Goal: Task Accomplishment & Management: Manage account settings

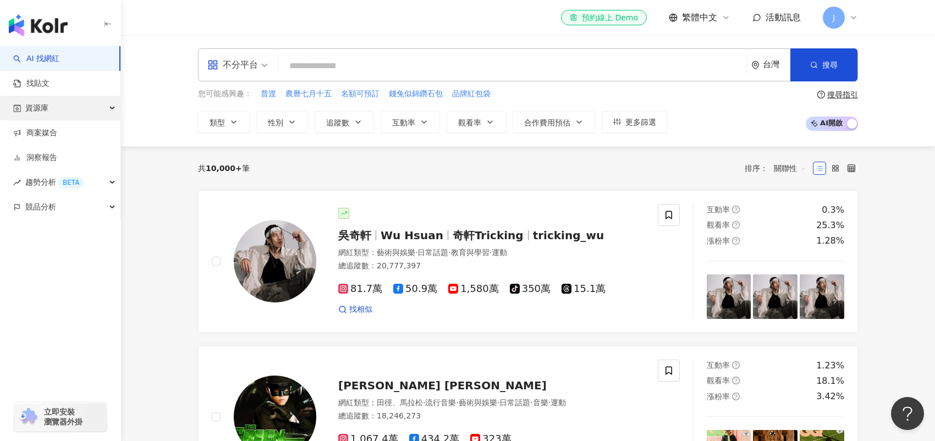
click at [96, 109] on div "資源庫" at bounding box center [60, 108] width 120 height 25
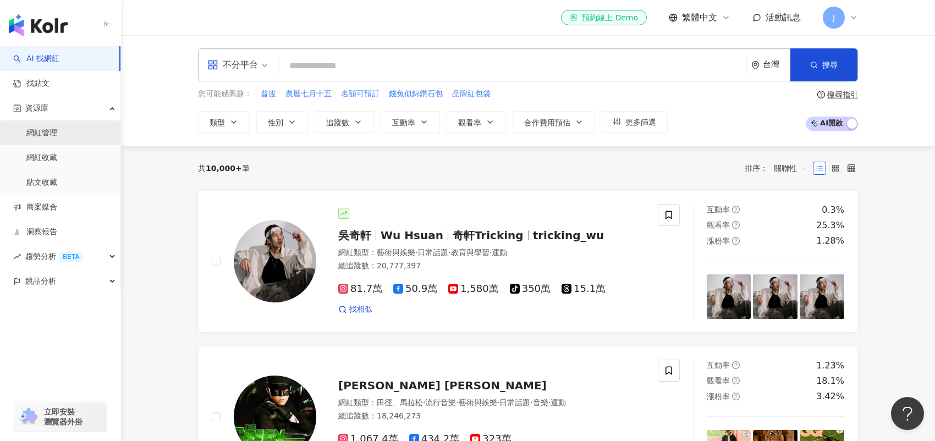
click at [57, 130] on link "網紅管理" at bounding box center [41, 133] width 31 height 11
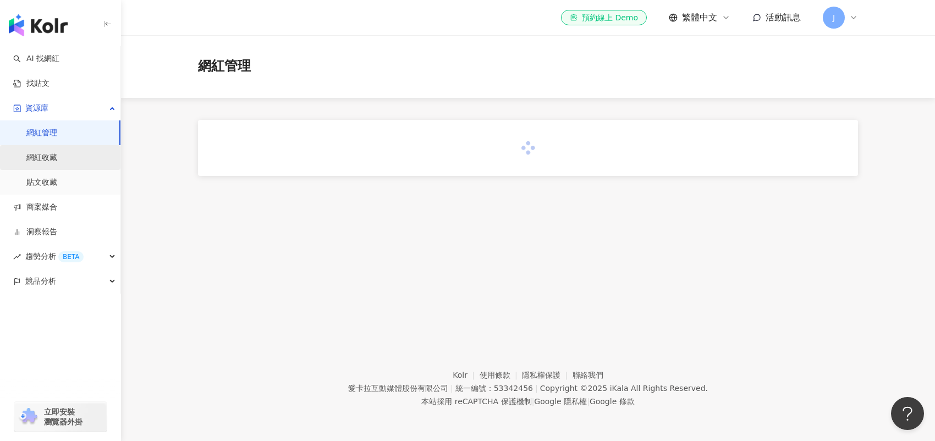
click at [57, 160] on link "網紅收藏" at bounding box center [41, 157] width 31 height 11
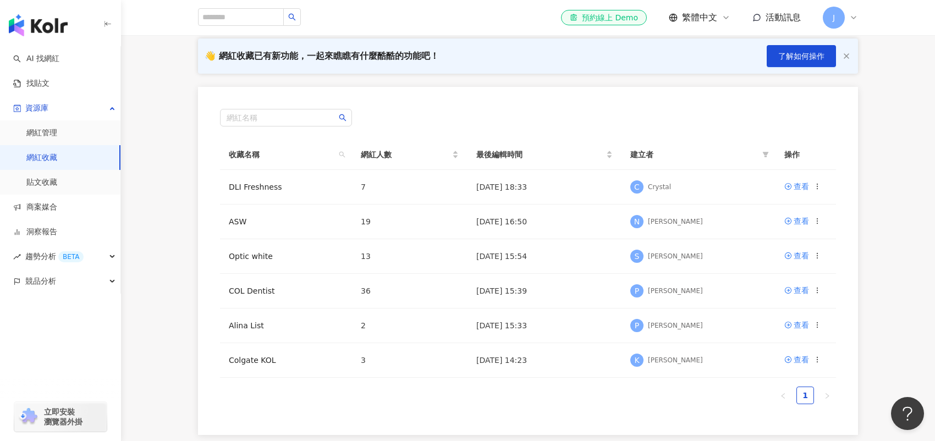
scroll to position [110, 0]
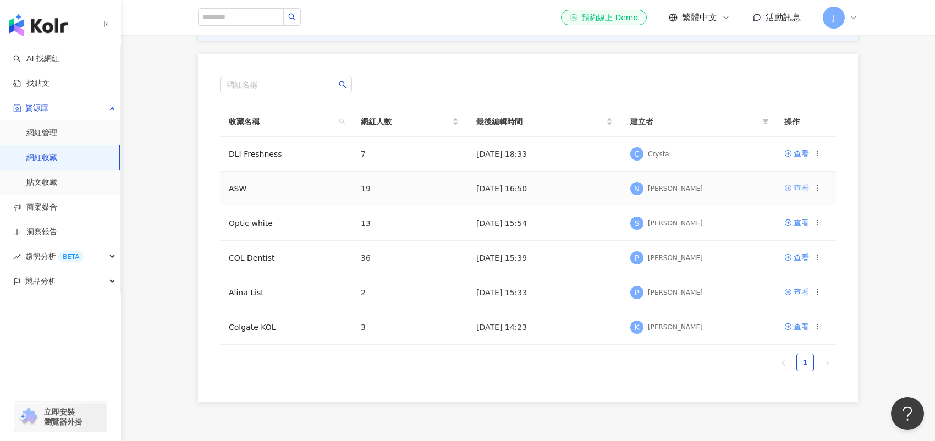
click at [799, 190] on div "查看" at bounding box center [801, 188] width 15 height 12
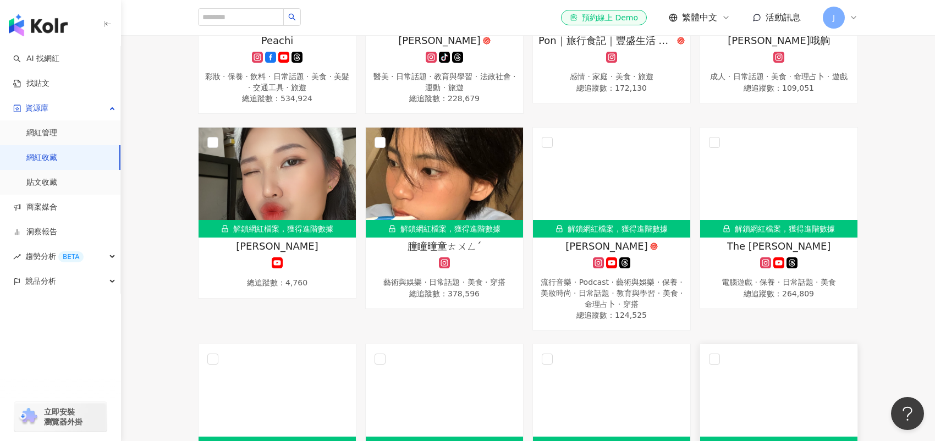
scroll to position [209, 0]
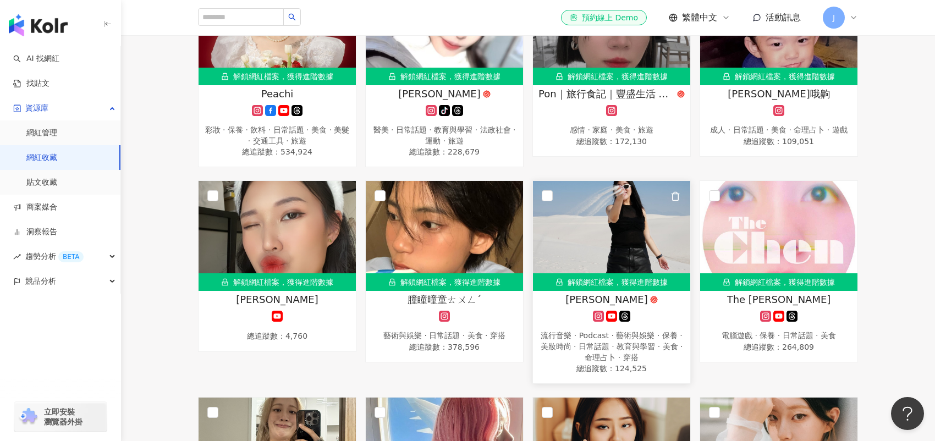
click at [594, 341] on div "流行音樂 · Podcast · 藝術與娛樂 · 保養 · 美妝時尚 · 日常話題 · 教育與學習 · 美食 · 命理占卜 · 穿搭" at bounding box center [612, 347] width 146 height 32
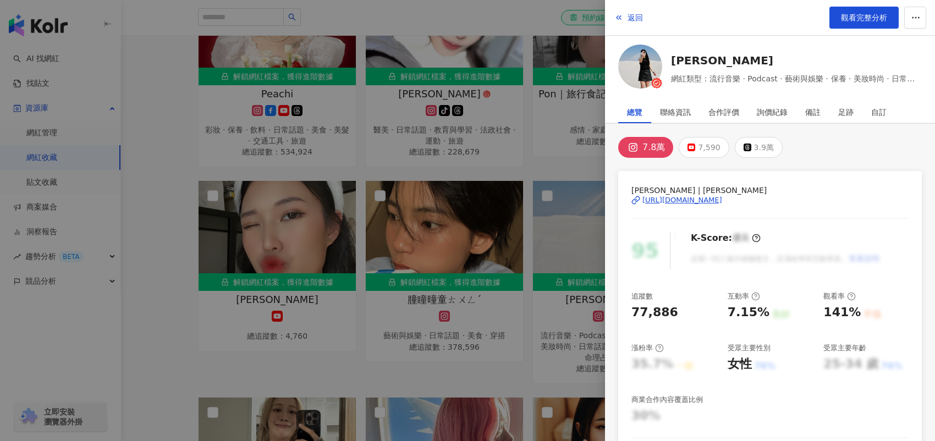
click at [706, 197] on div "[URL][DOMAIN_NAME]" at bounding box center [683, 200] width 80 height 10
